Goal: Task Accomplishment & Management: Manage account settings

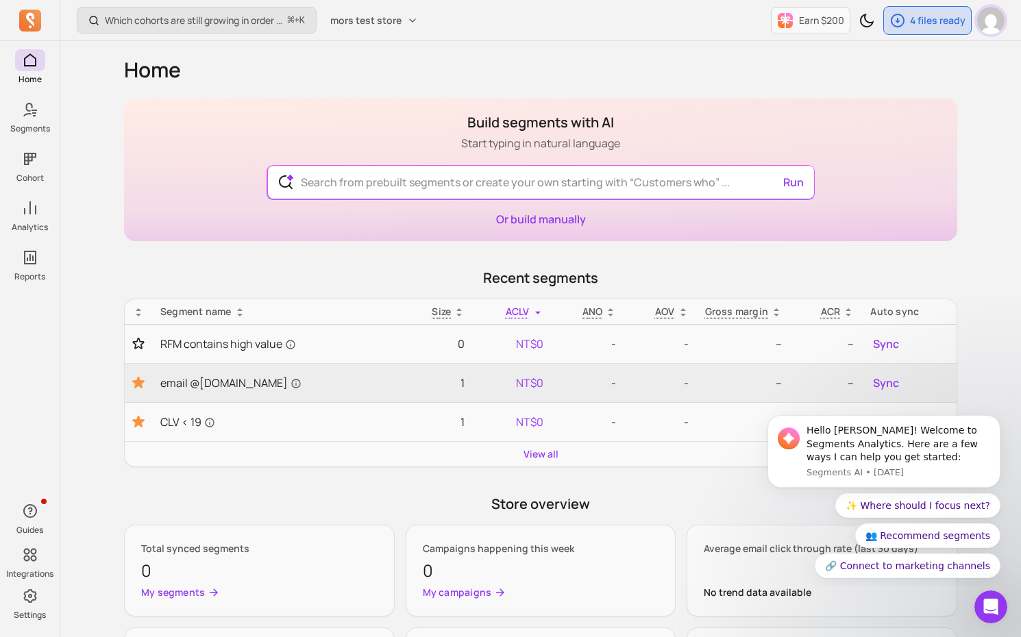
click at [992, 18] on img "button" at bounding box center [990, 20] width 27 height 27
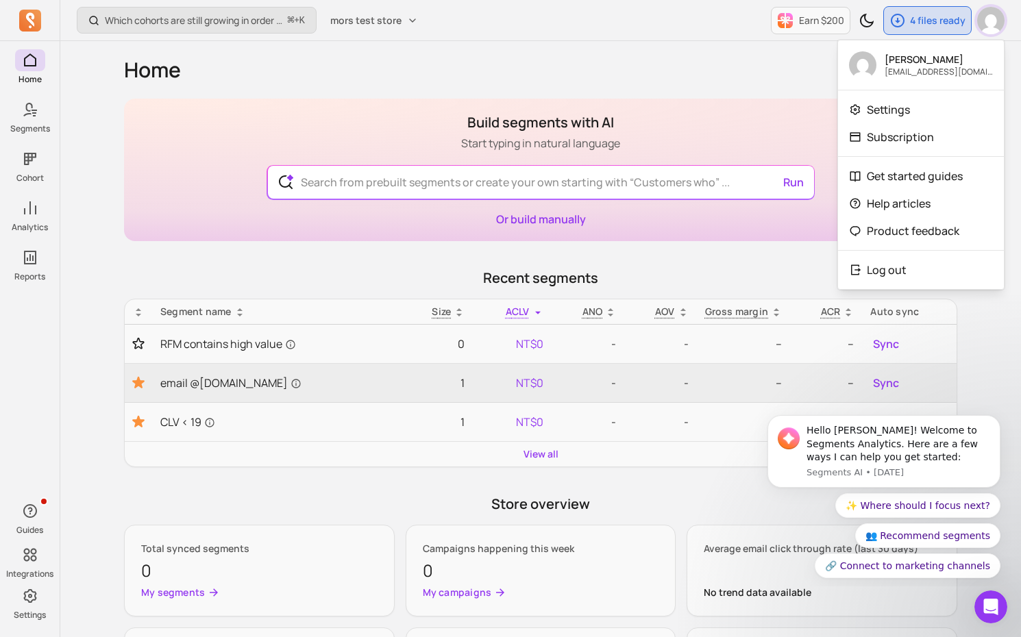
click at [992, 18] on img "button" at bounding box center [990, 20] width 27 height 27
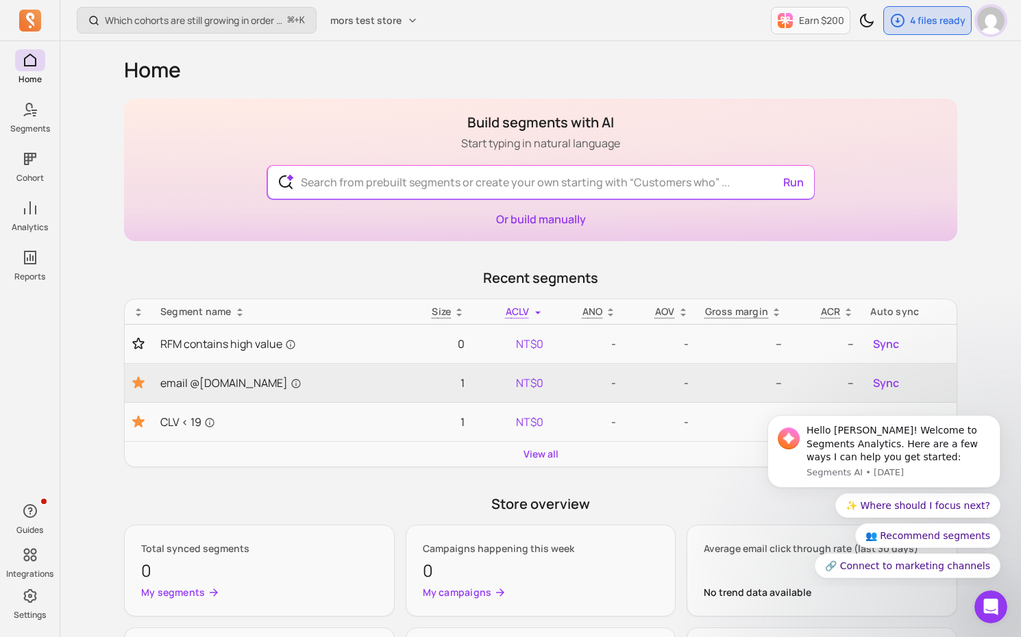
click at [991, 19] on img "button" at bounding box center [990, 20] width 27 height 27
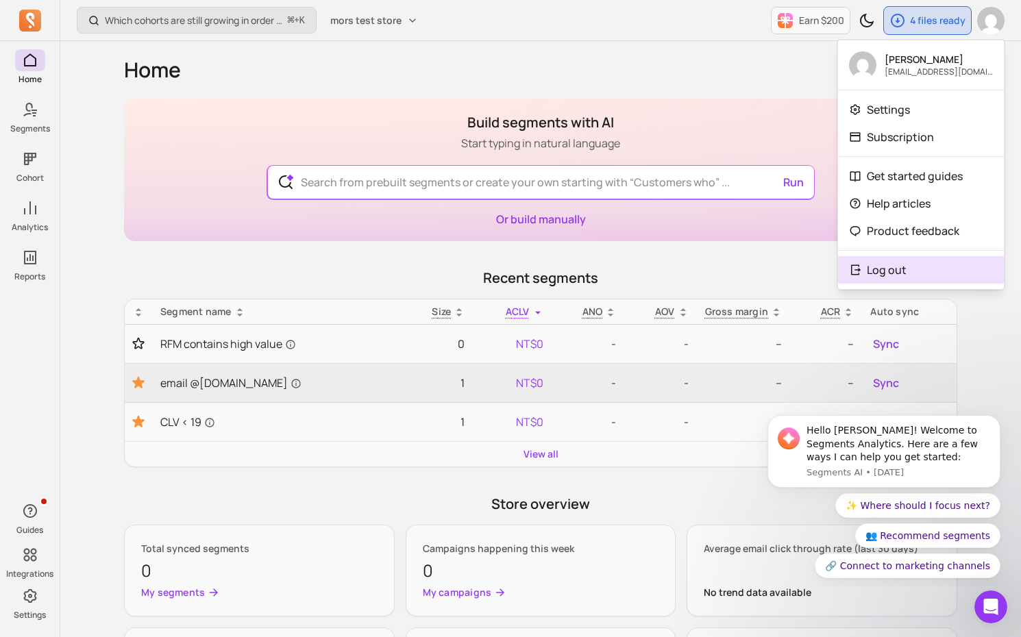
click at [909, 263] on button "Log out" at bounding box center [921, 269] width 166 height 27
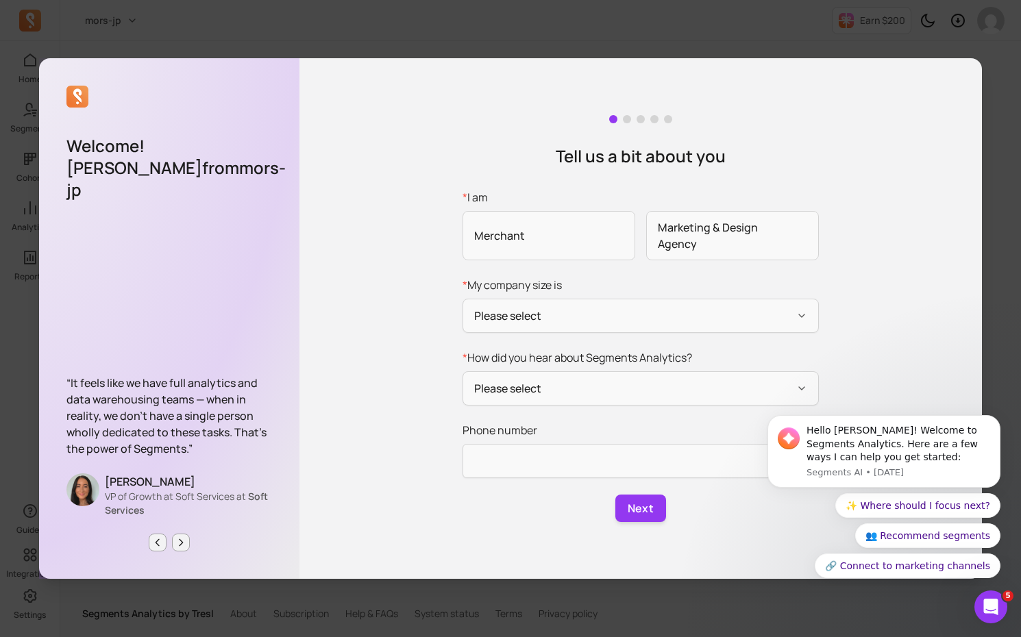
click at [504, 67] on div "Tell us a bit about you * I am Merchant Marketing & Design Agency * My company …" at bounding box center [640, 318] width 683 height 521
click at [994, 415] on button "Dismiss notification" at bounding box center [997, 420] width 18 height 18
click at [993, 413] on button "Dismiss notification" at bounding box center [997, 420] width 18 height 18
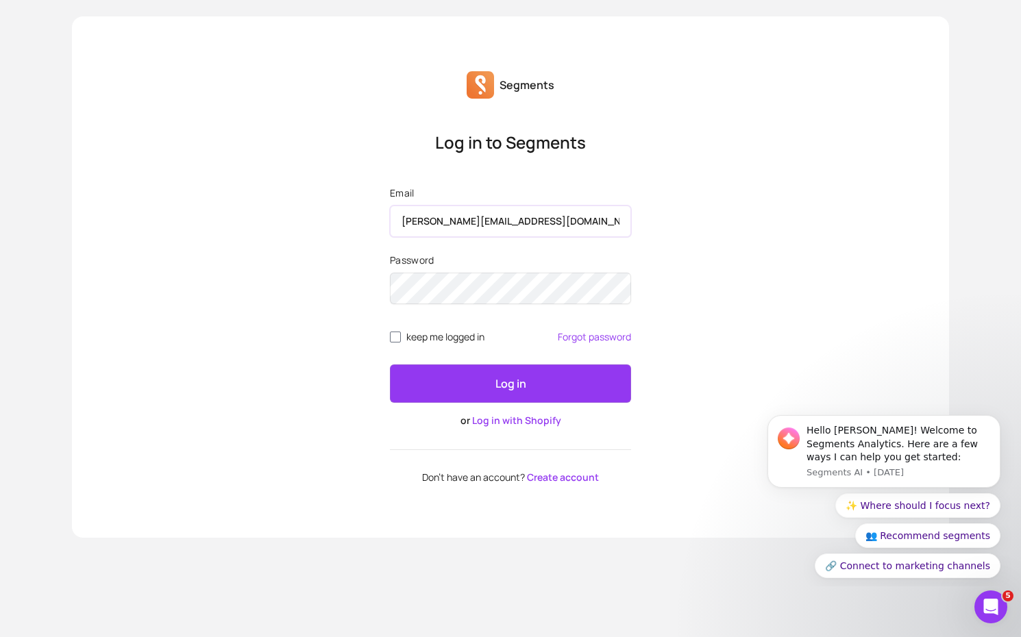
type input "morris@tresl.co"
click at [390, 365] on button "Log in" at bounding box center [510, 384] width 241 height 38
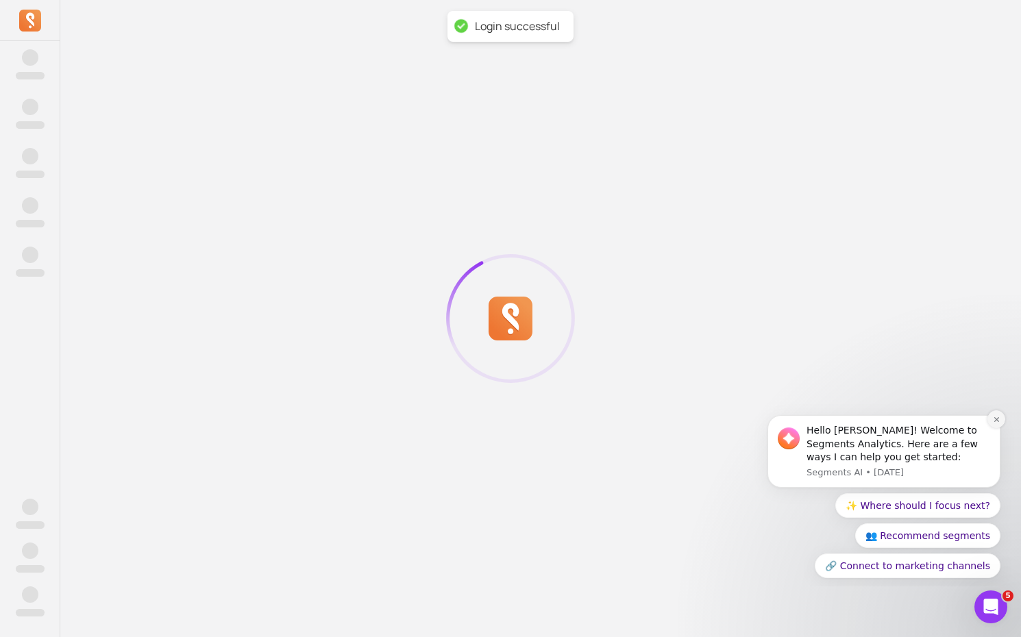
click at [996, 417] on icon "Dismiss notification" at bounding box center [997, 420] width 8 height 8
